Goal: Information Seeking & Learning: Compare options

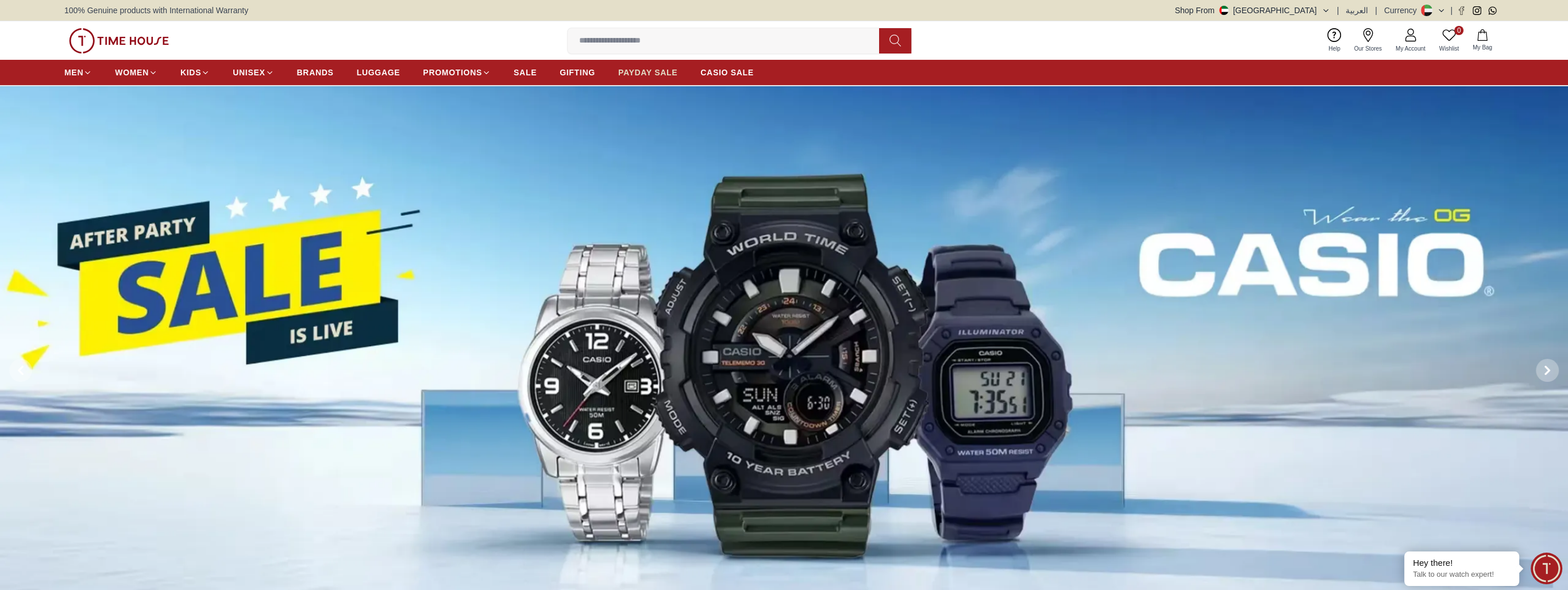
click at [647, 66] on span "PAYDAY SALE" at bounding box center [647, 72] width 59 height 11
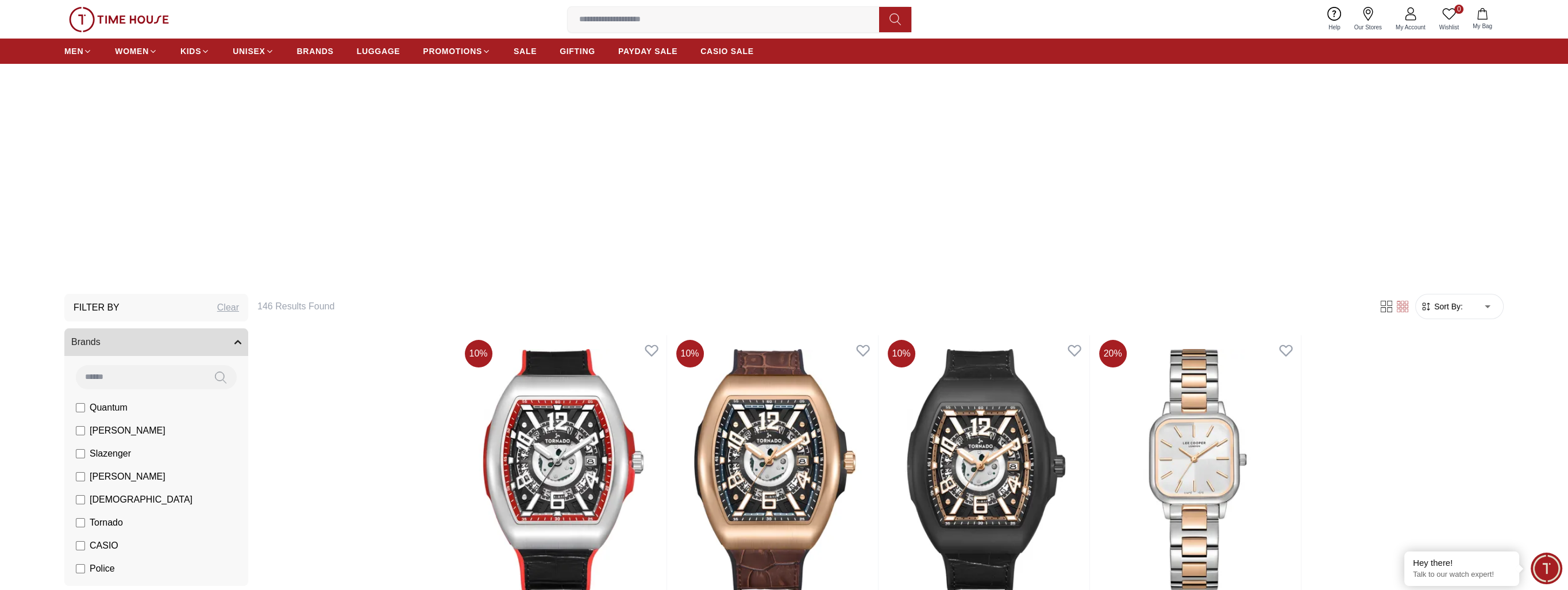
scroll to position [288, 0]
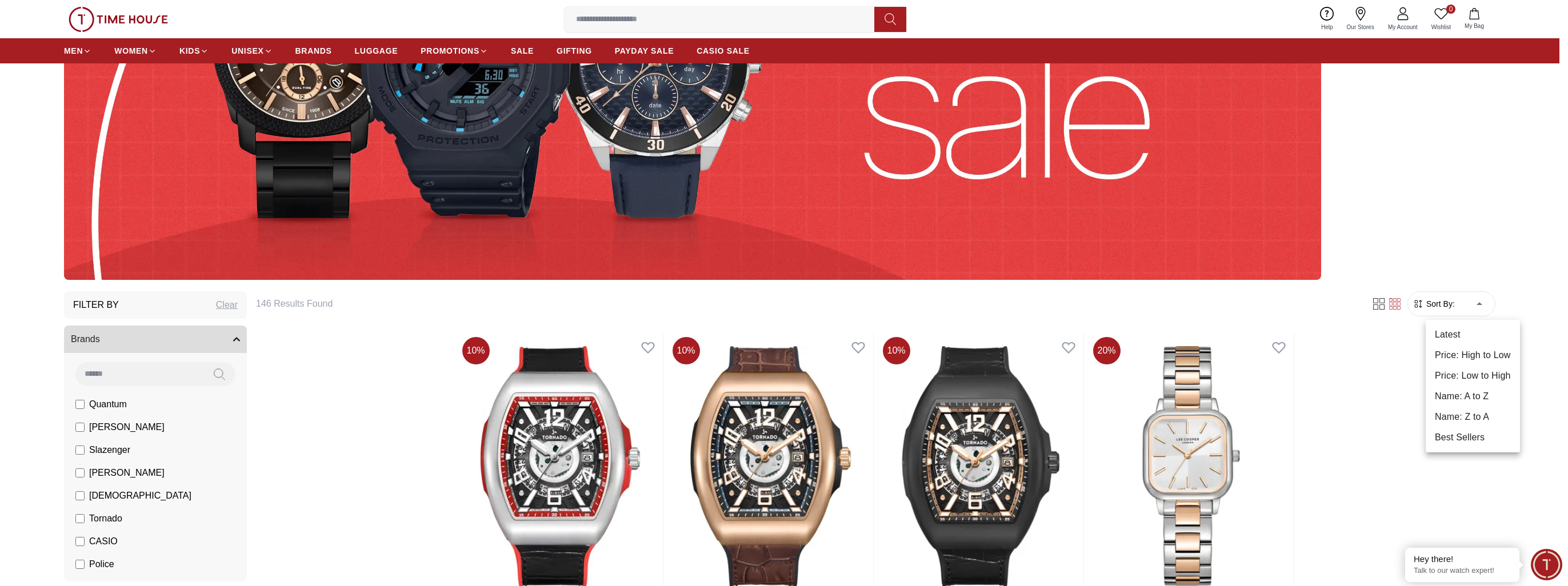
click at [1484, 372] on li "Price: Low to High" at bounding box center [1473, 375] width 94 height 21
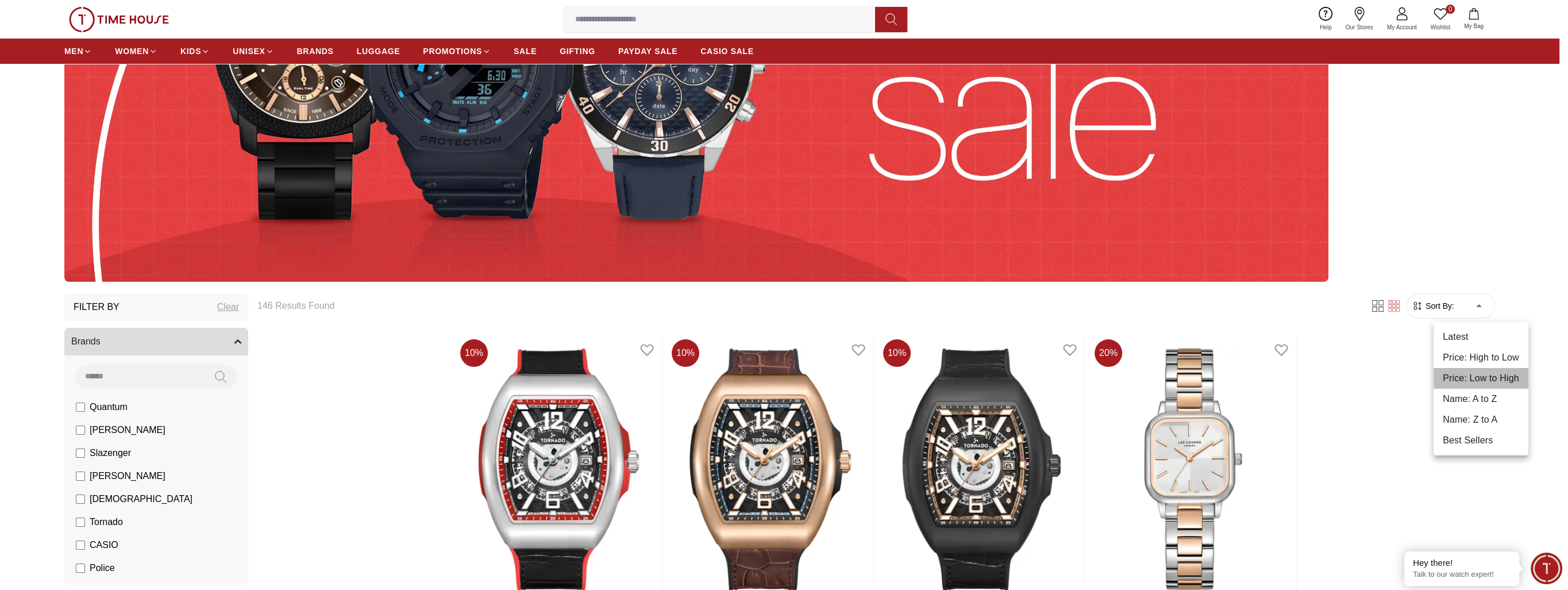
type input "*"
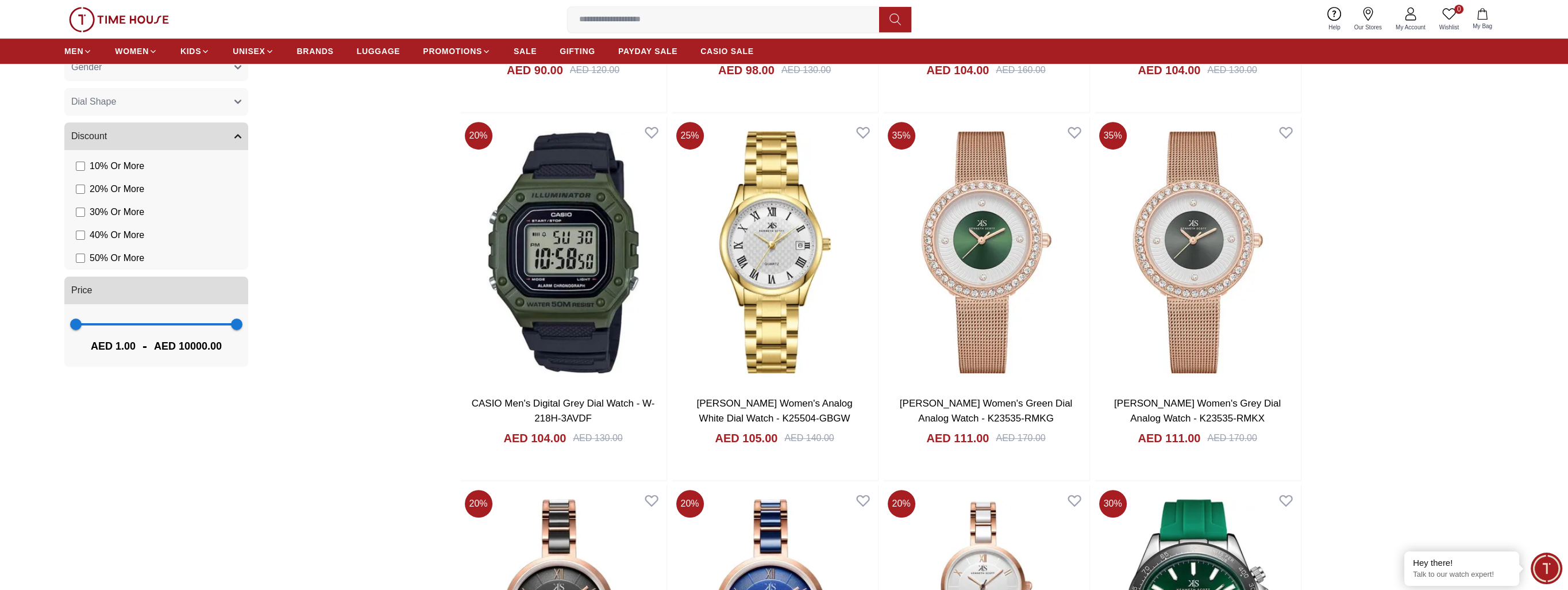
scroll to position [1323, 0]
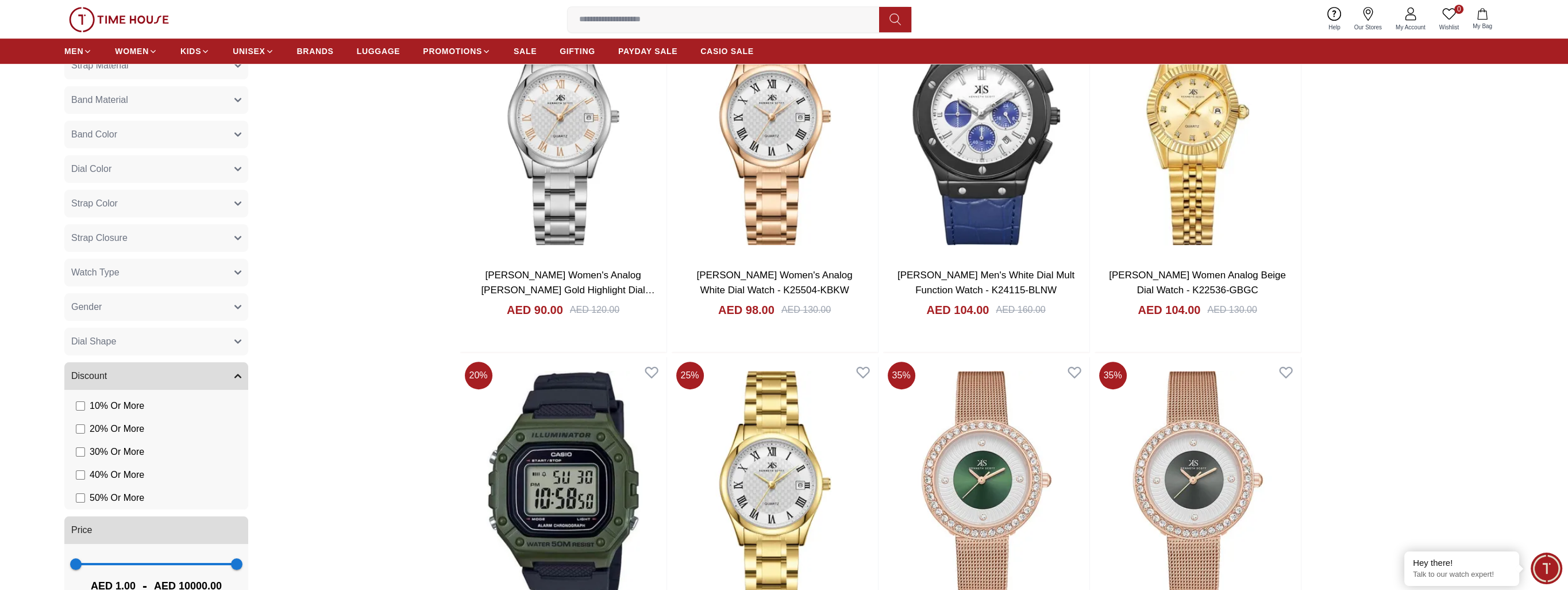
scroll to position [863, 0]
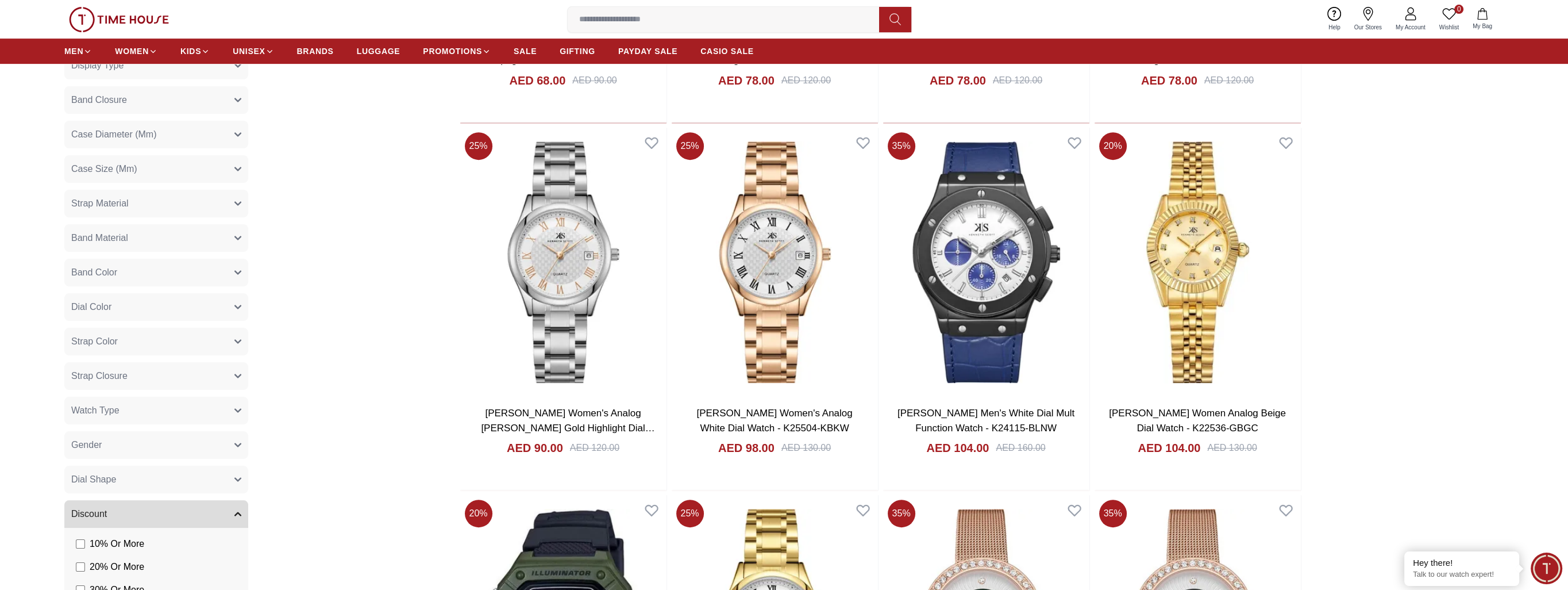
click at [211, 443] on button "Gender" at bounding box center [156, 445] width 184 height 28
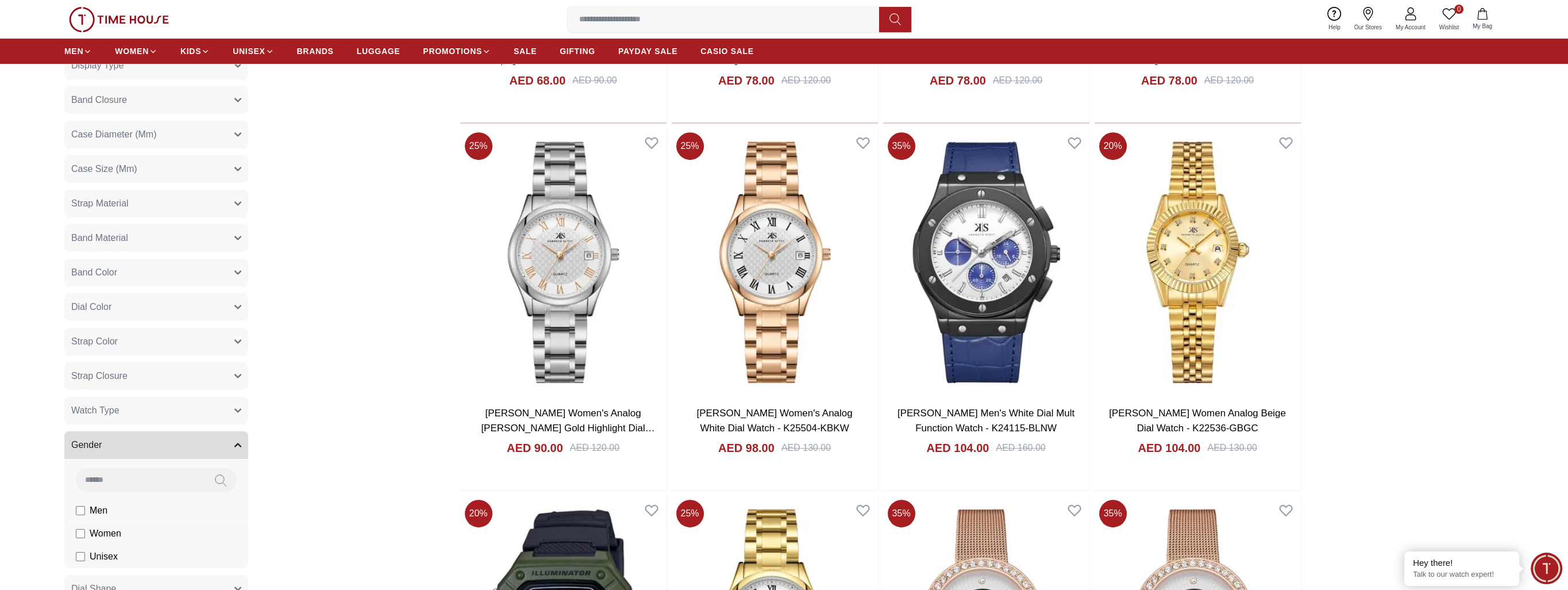
click at [101, 512] on span "Men" at bounding box center [98, 510] width 18 height 14
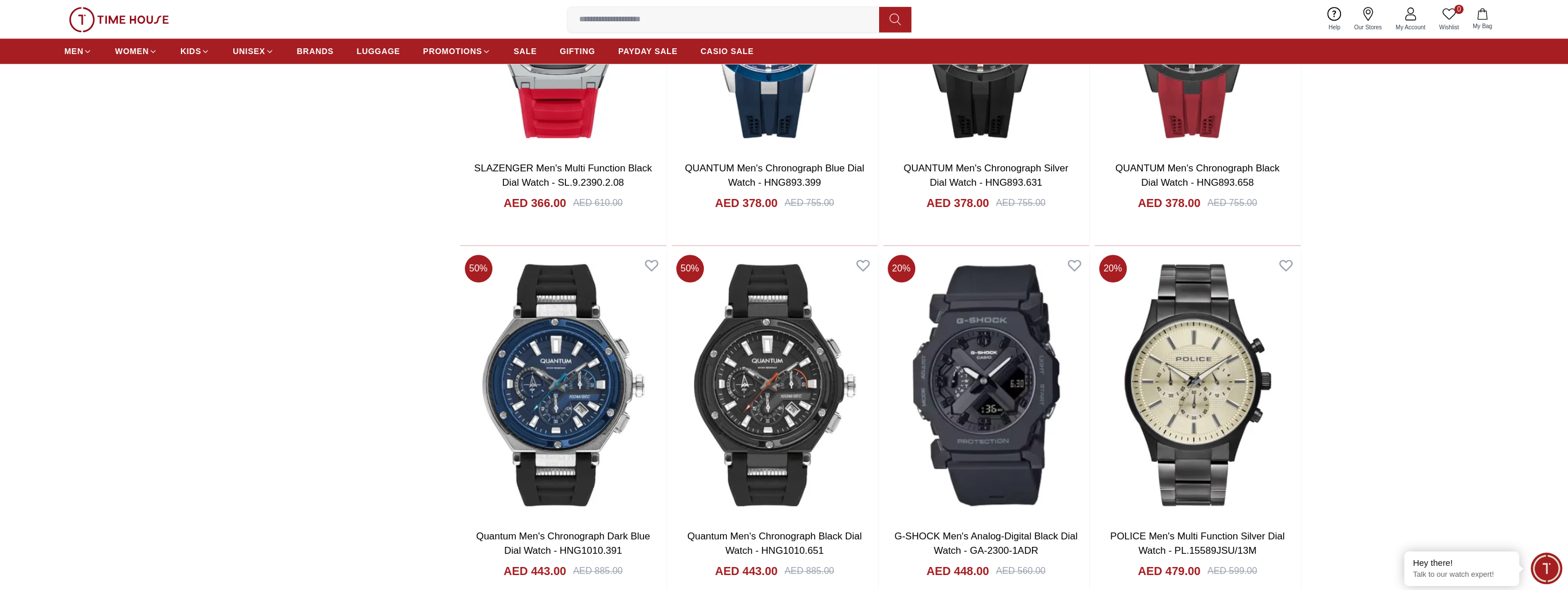
scroll to position [1955, 0]
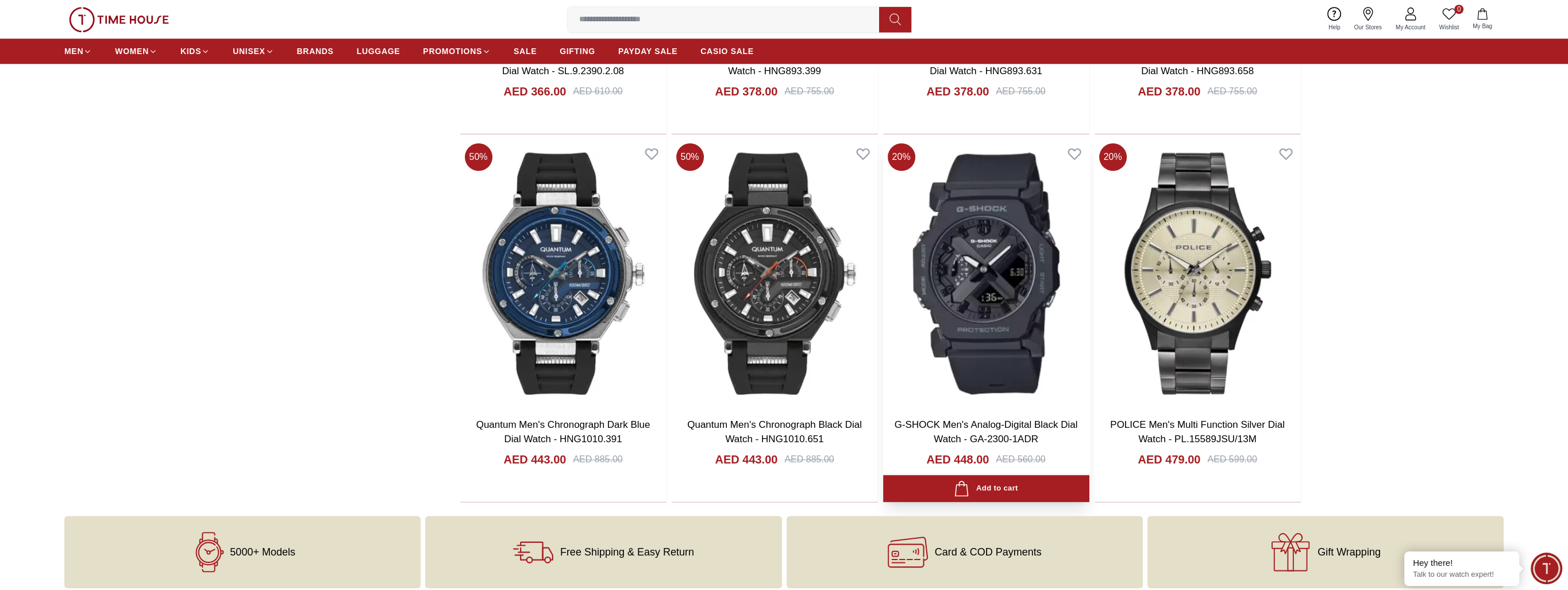
click at [988, 286] on img at bounding box center [986, 274] width 206 height 270
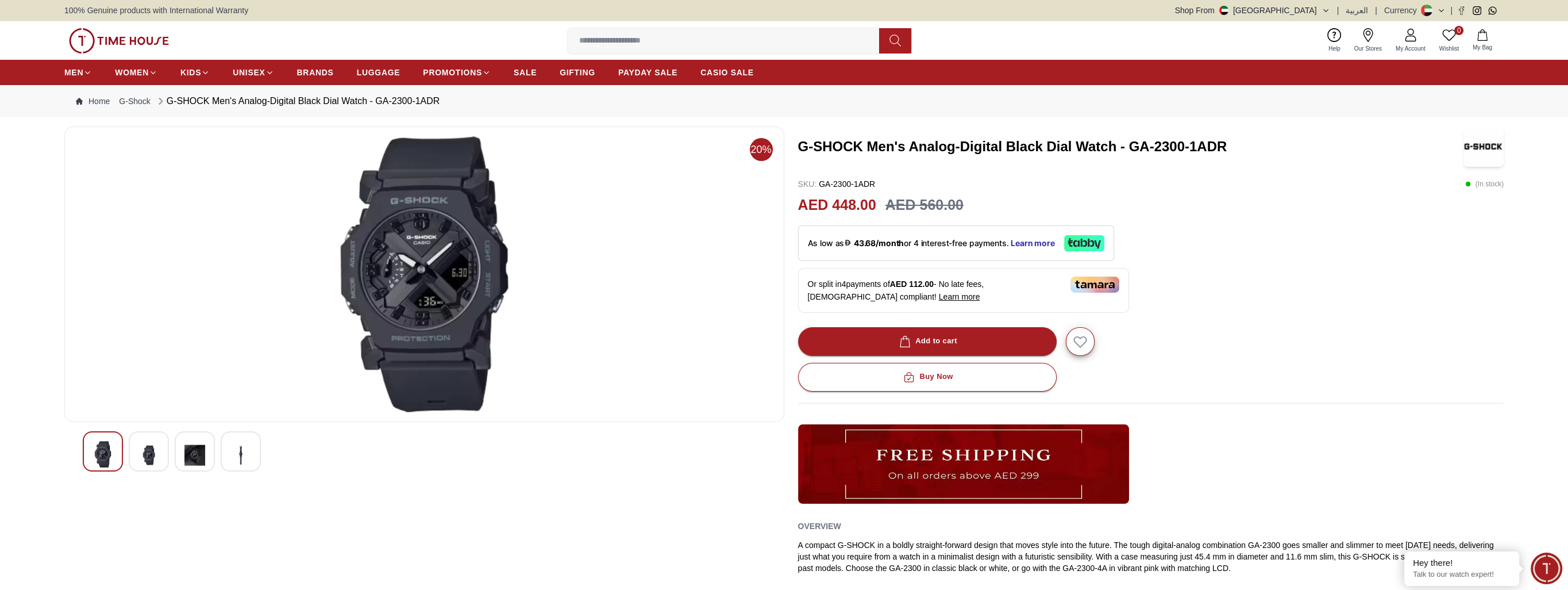
click at [447, 264] on img at bounding box center [424, 274] width 700 height 276
click at [151, 452] on img at bounding box center [148, 454] width 21 height 28
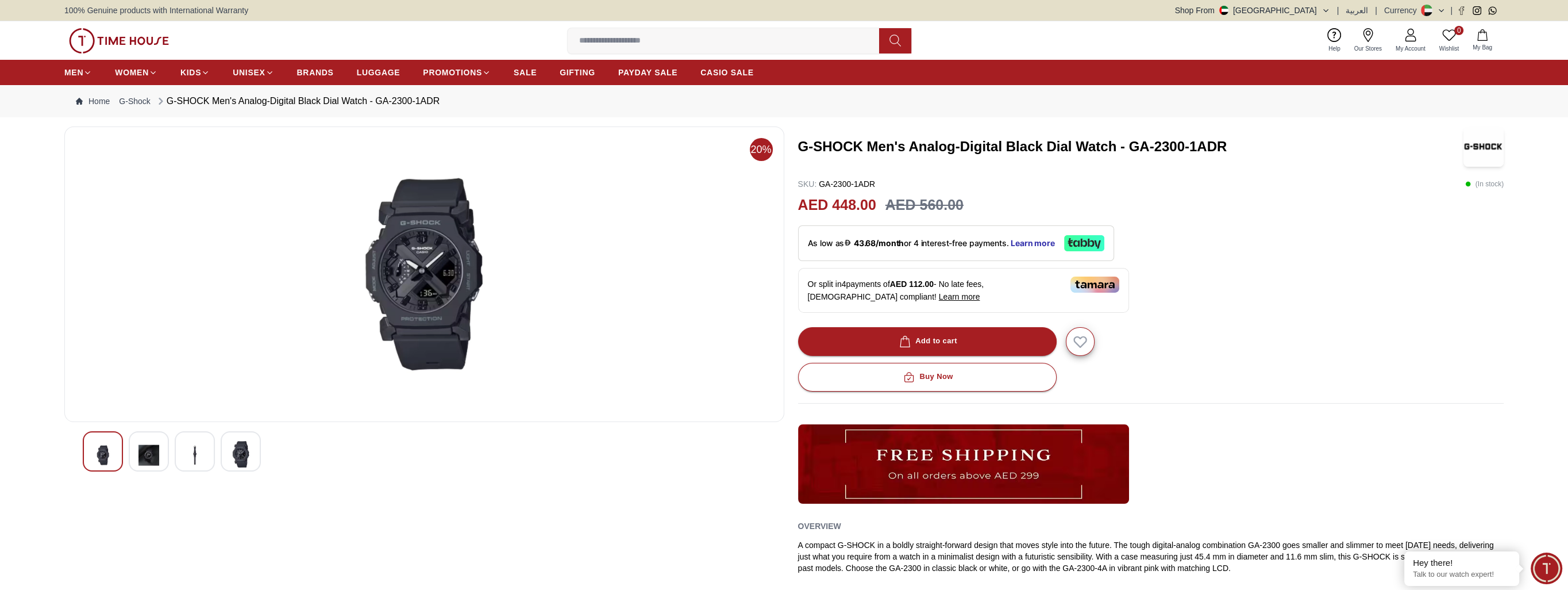
click at [186, 451] on img at bounding box center [194, 454] width 21 height 28
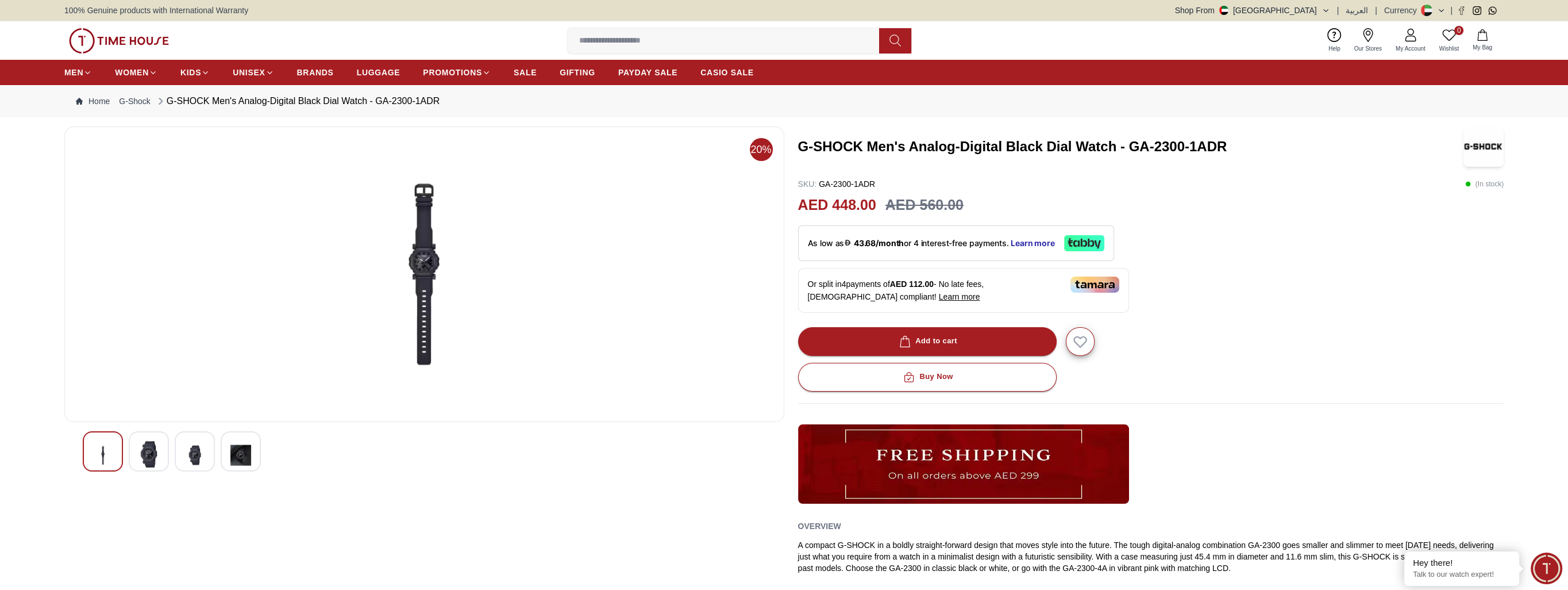
click at [231, 450] on img at bounding box center [241, 454] width 21 height 28
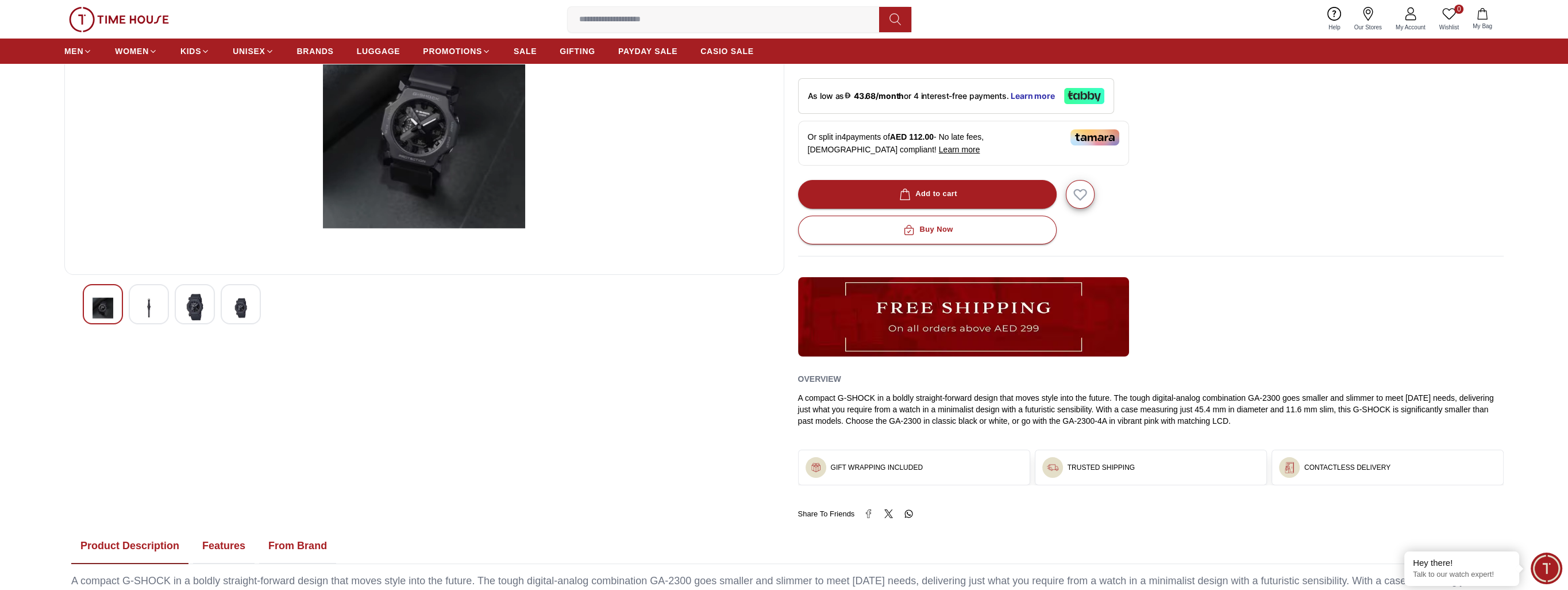
scroll to position [230, 0]
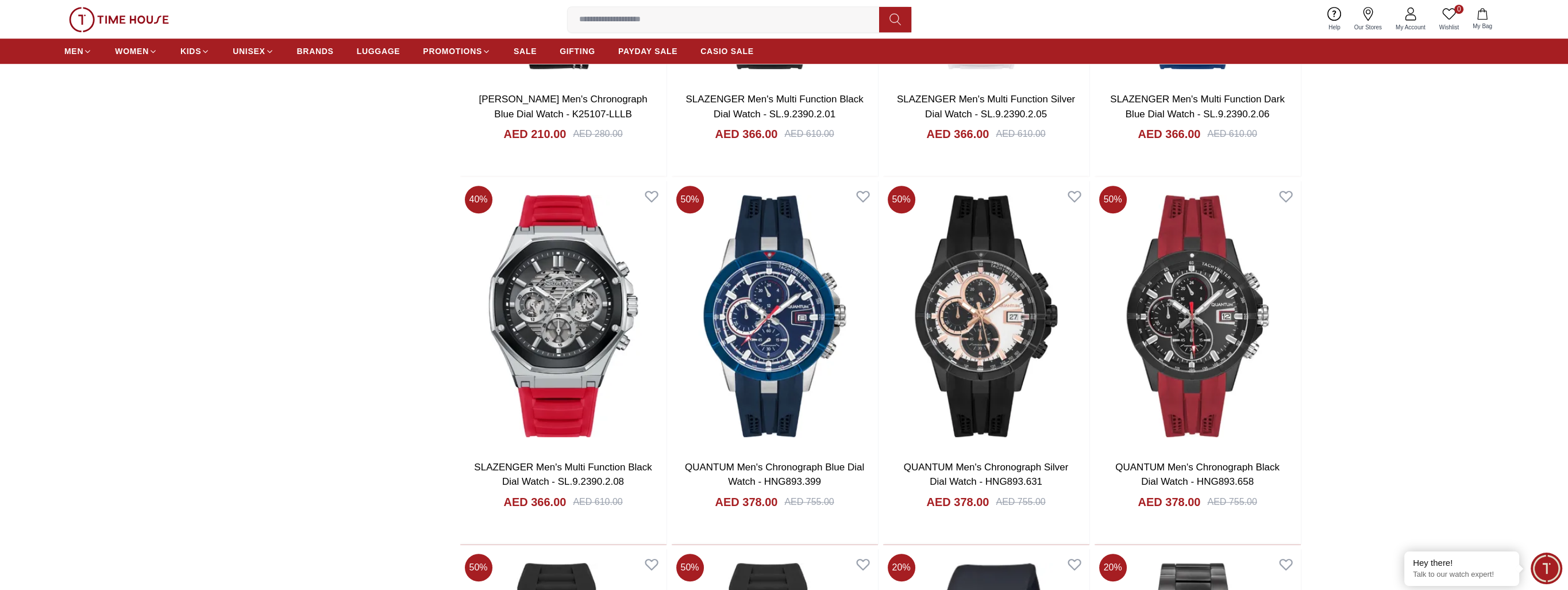
scroll to position [1702, 0]
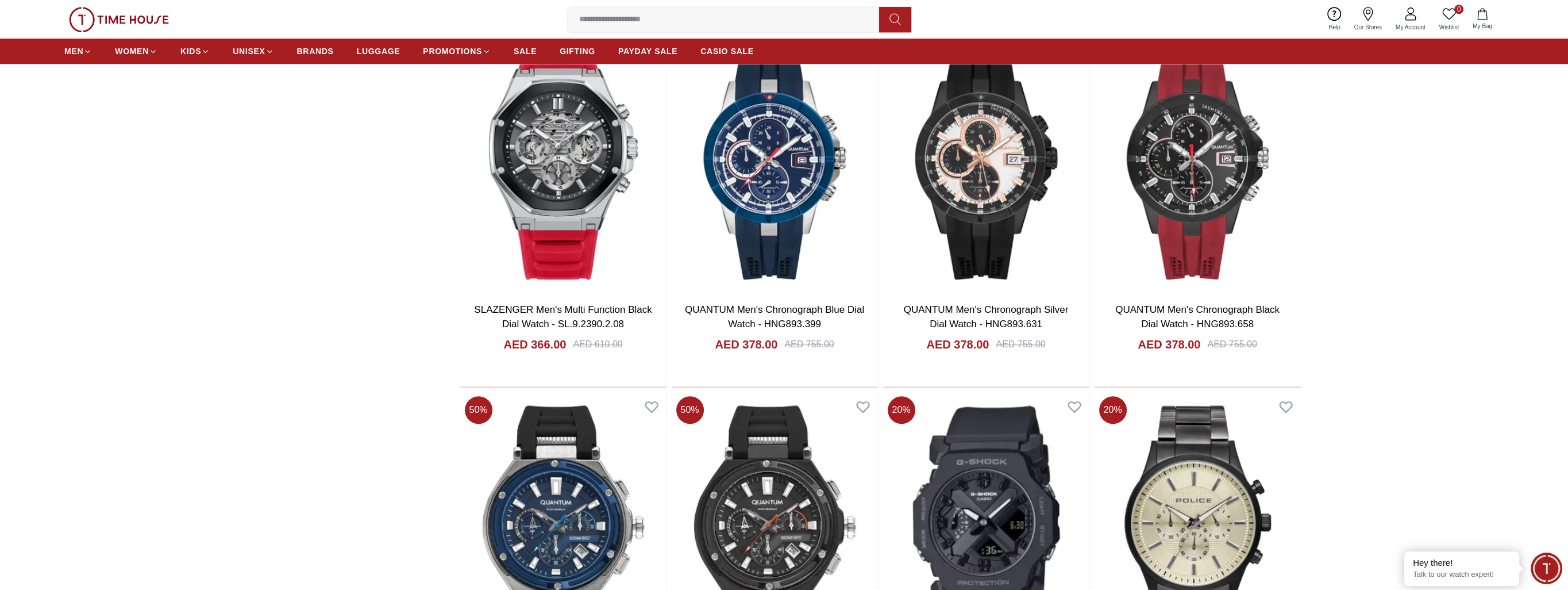
scroll to position [1955, 0]
